Goal: Check status: Check status

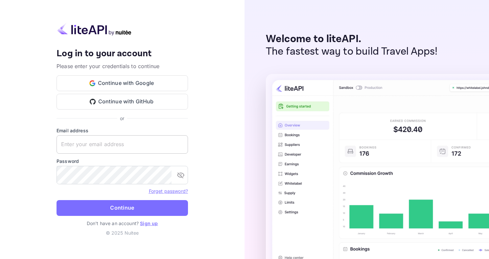
click at [129, 143] on input "text" at bounding box center [123, 144] width 132 height 18
type input "[EMAIL_ADDRESS][DOMAIN_NAME]"
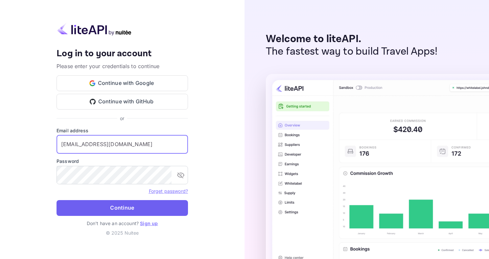
click at [112, 204] on button "Continue" at bounding box center [123, 208] width 132 height 16
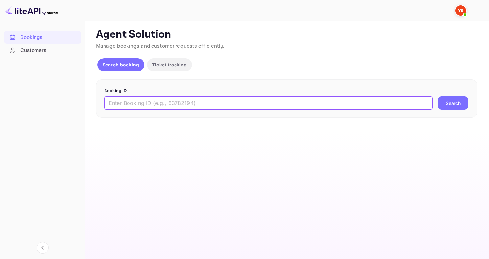
click at [158, 99] on input "text" at bounding box center [268, 102] width 329 height 13
paste input "7680889"
type input "7680889"
click at [438, 96] on button "Search" at bounding box center [453, 102] width 30 height 13
